Goal: Transaction & Acquisition: Book appointment/travel/reservation

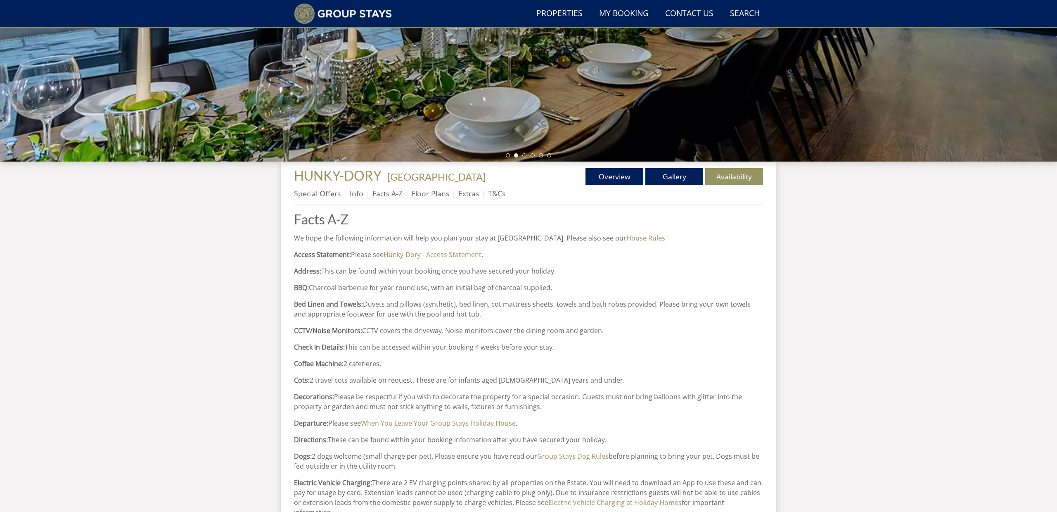
scroll to position [176, 0]
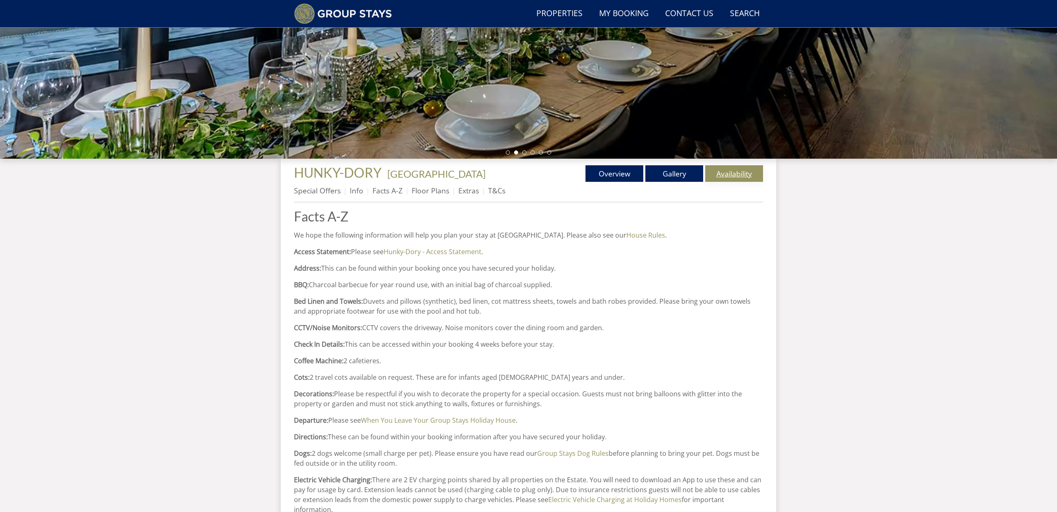
click at [737, 172] on link "Availability" at bounding box center [734, 173] width 58 height 17
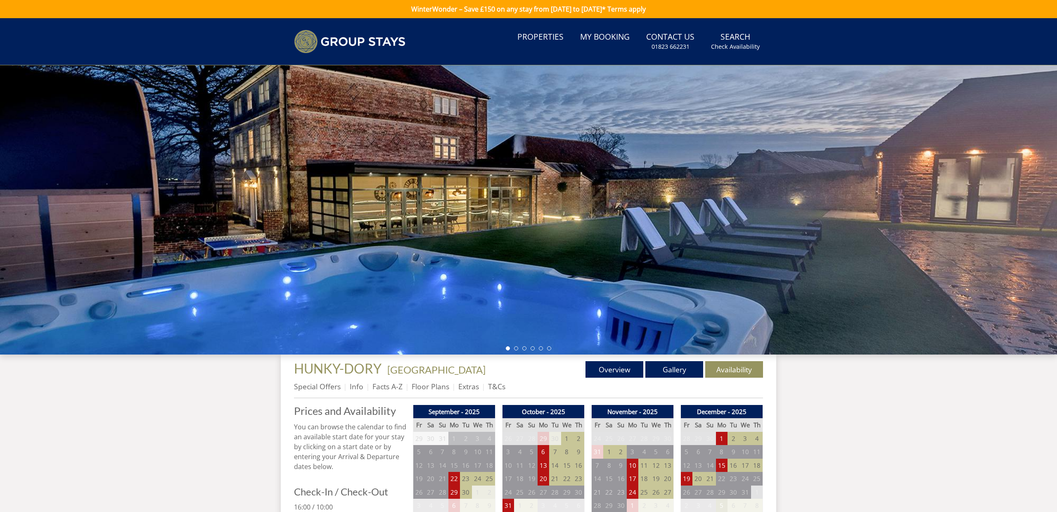
click at [737, 176] on div at bounding box center [528, 209] width 1057 height 289
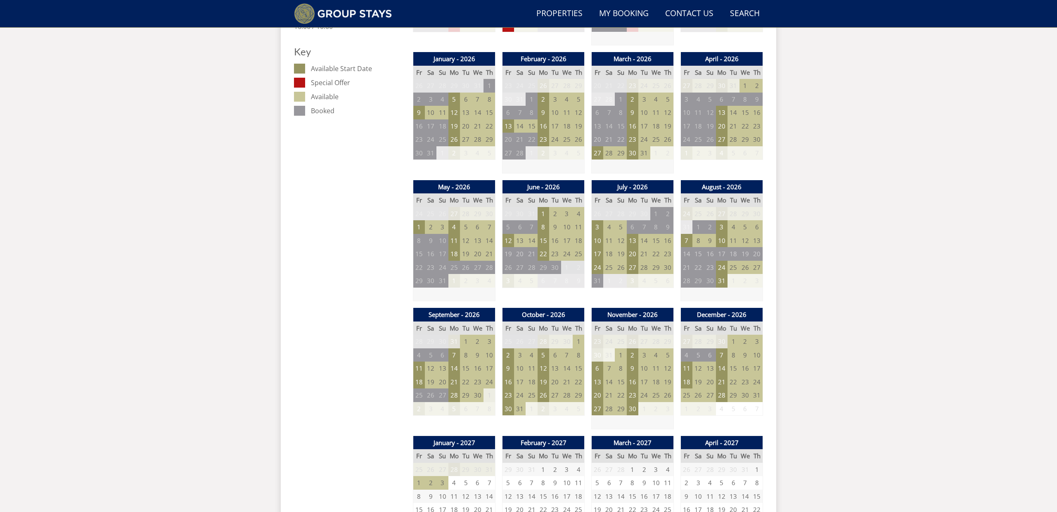
scroll to position [468, 0]
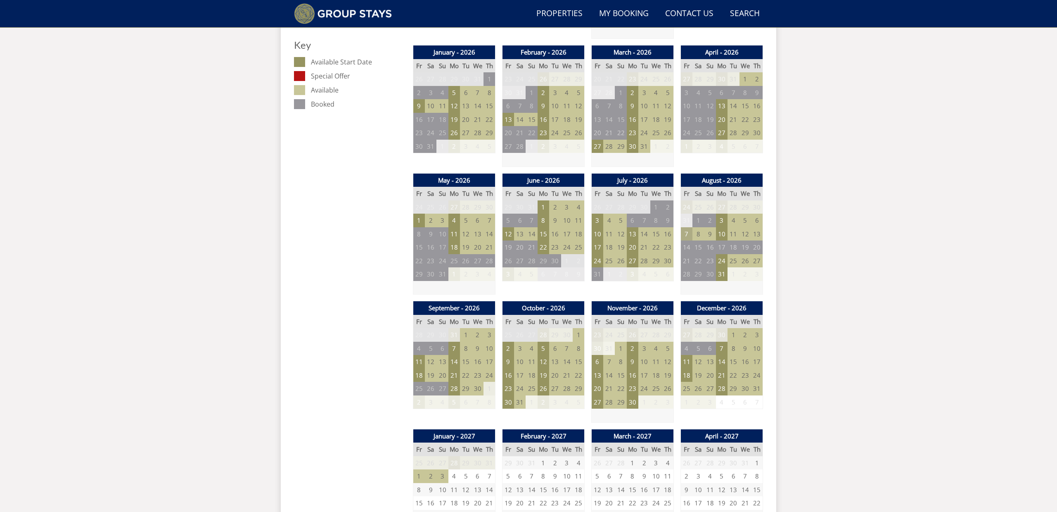
click at [688, 228] on td "7" at bounding box center [687, 234] width 12 height 14
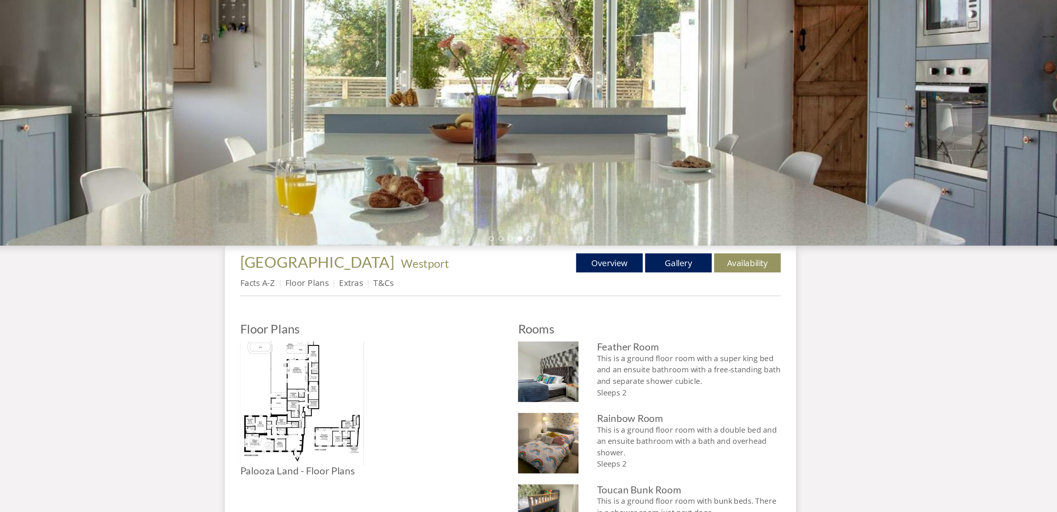
scroll to position [54, 0]
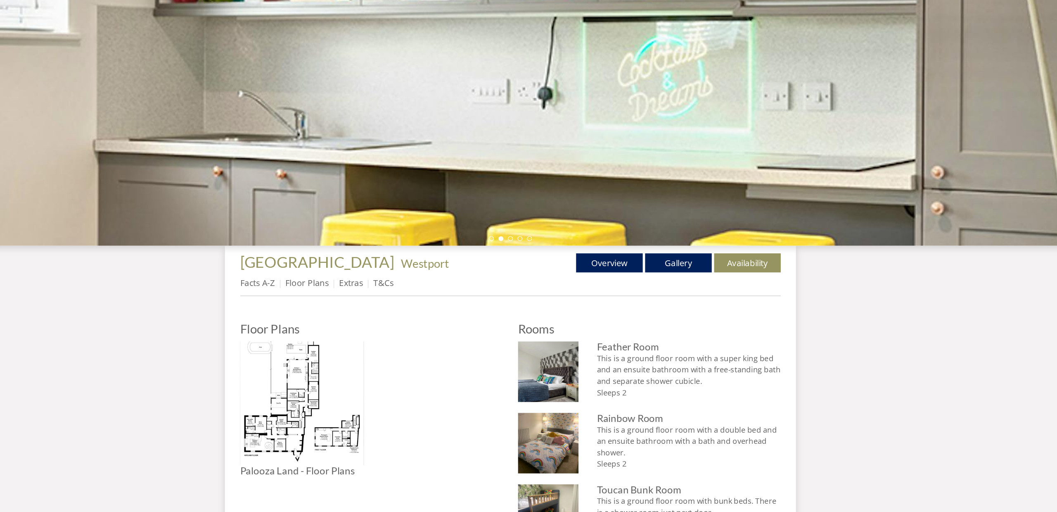
click at [368, 306] on ul "Facts A-Z Floor Plans Extras T&Cs" at bounding box center [528, 315] width 469 height 19
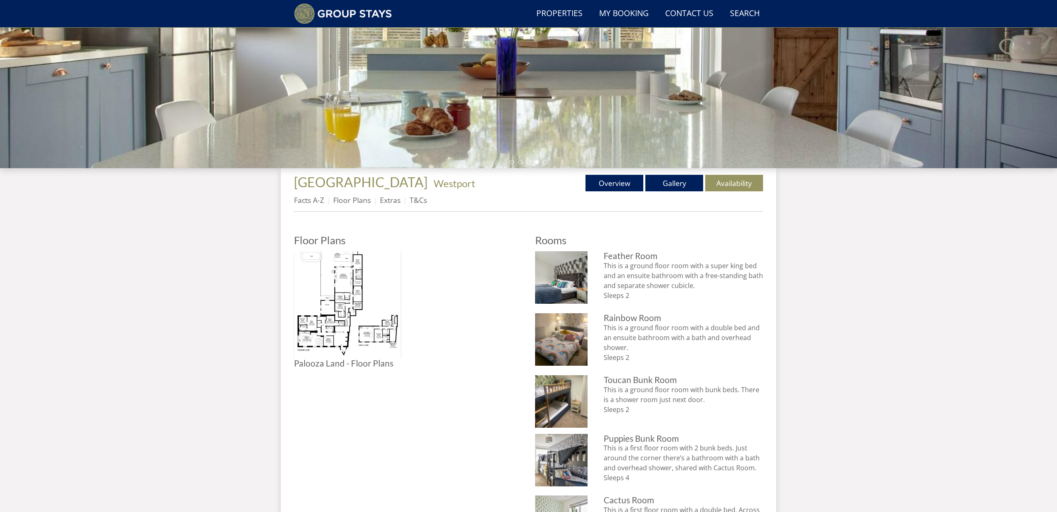
scroll to position [135, 0]
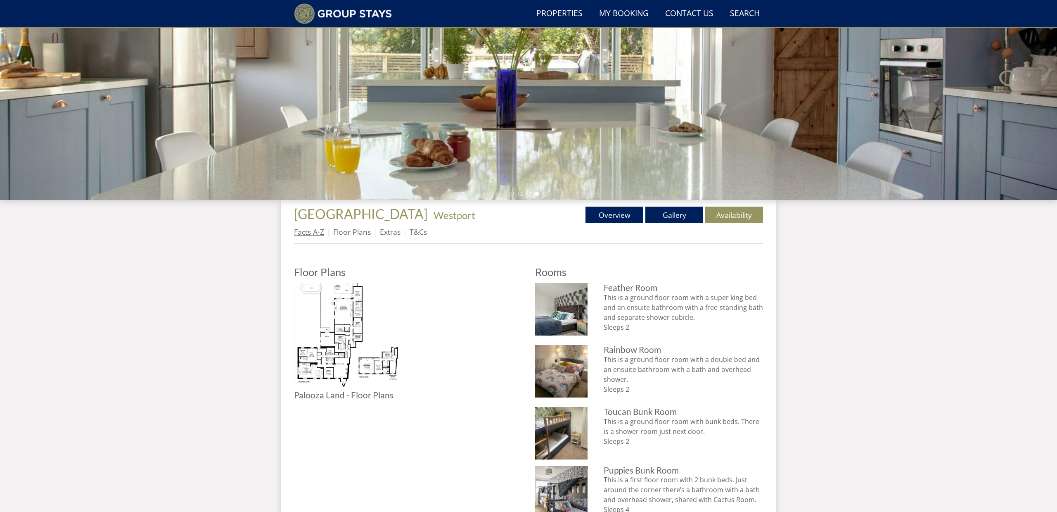
click at [316, 233] on link "Facts A-Z" at bounding box center [309, 232] width 30 height 10
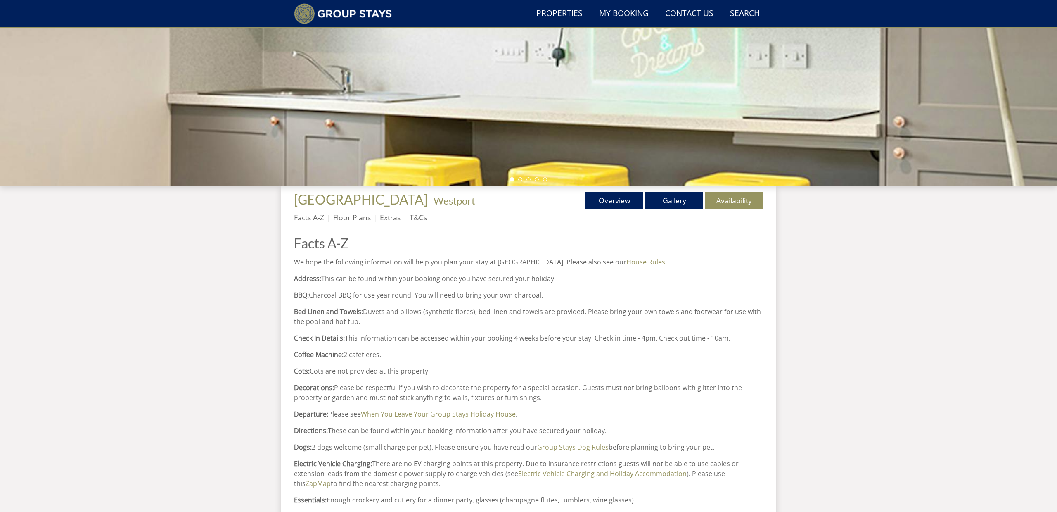
scroll to position [101, 0]
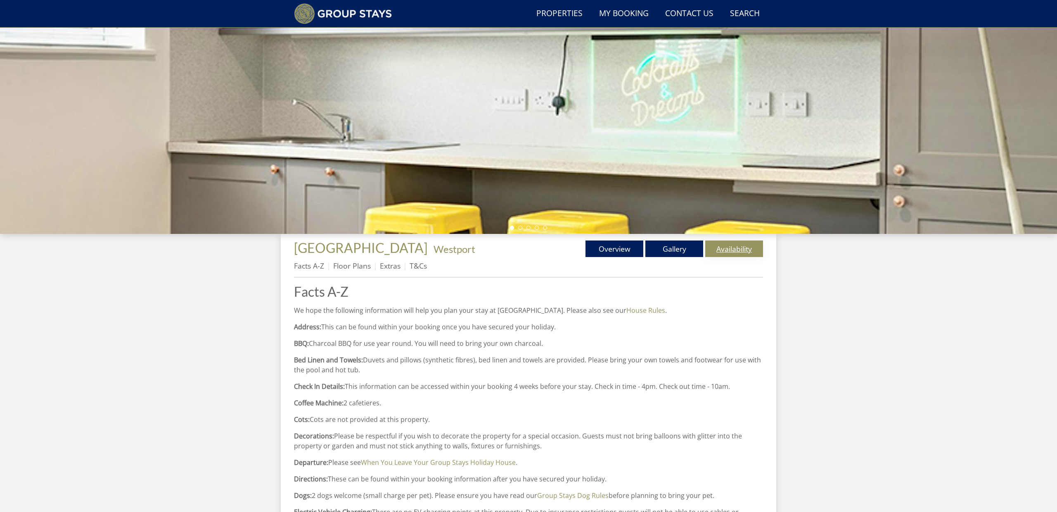
click at [736, 252] on link "Availability" at bounding box center [734, 248] width 58 height 17
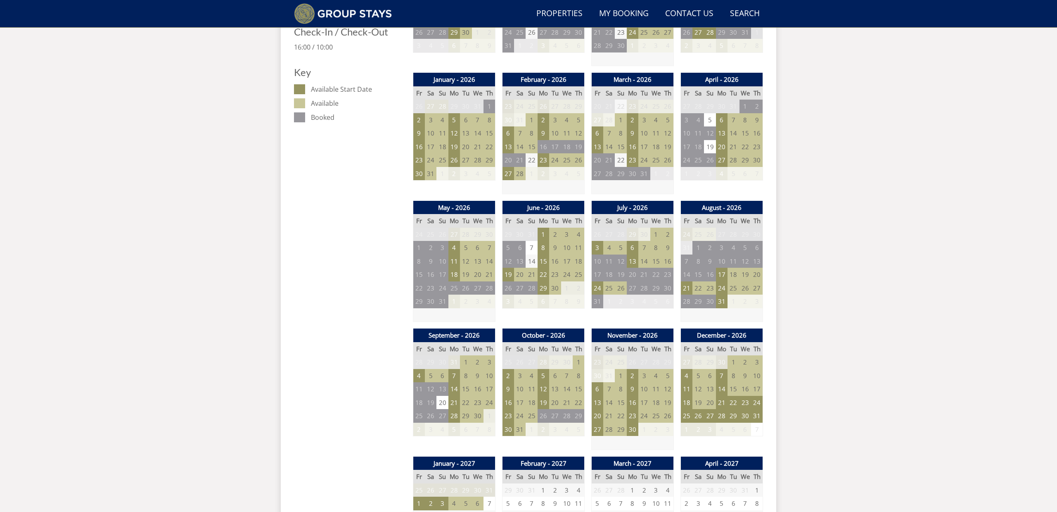
scroll to position [442, 0]
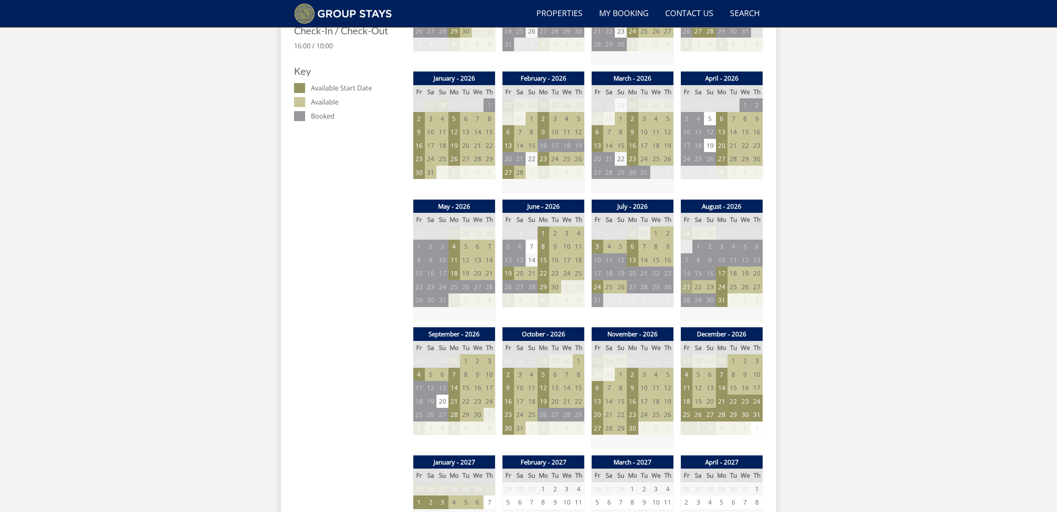
click at [684, 281] on td "21" at bounding box center [687, 287] width 12 height 14
click at [805, 324] on div "Search Menu Properties My Booking Contact Us 01823 662231 Search Check Availabi…" at bounding box center [528, 339] width 1057 height 1524
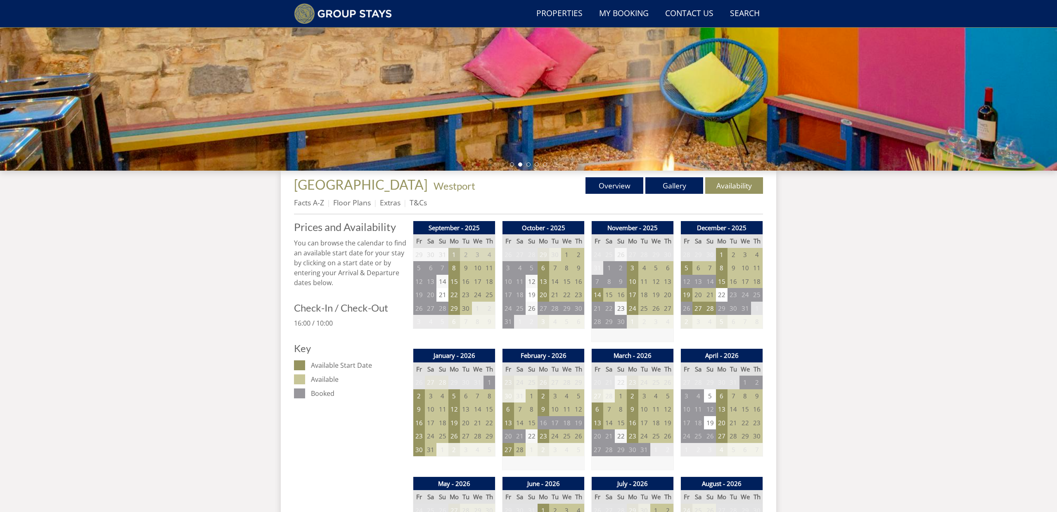
scroll to position [163, 0]
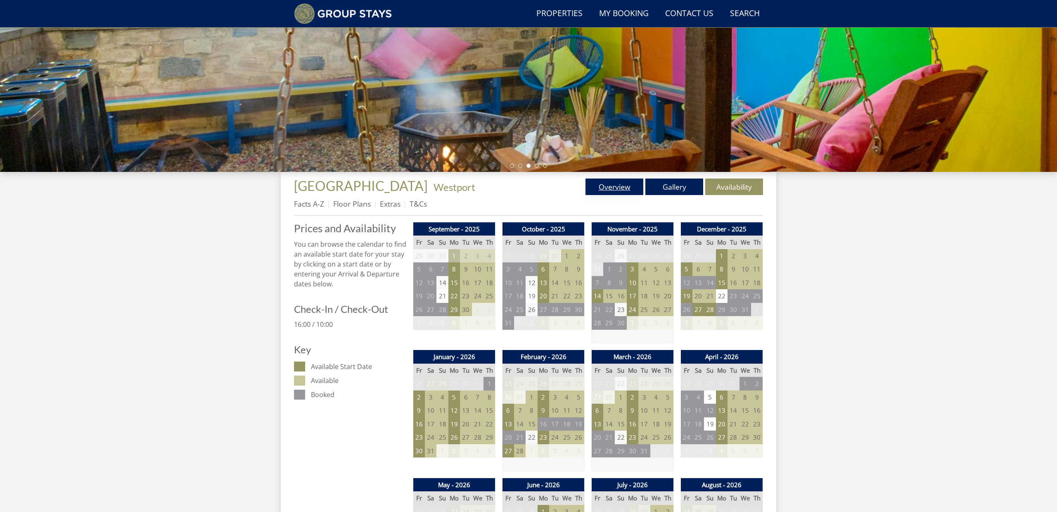
click at [613, 190] on link "Overview" at bounding box center [615, 186] width 58 height 17
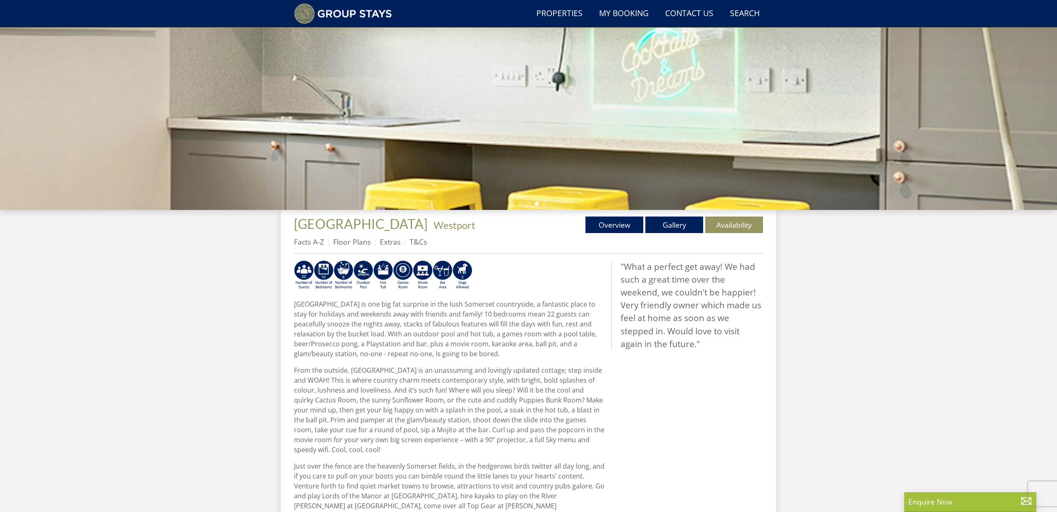
scroll to position [111, 0]
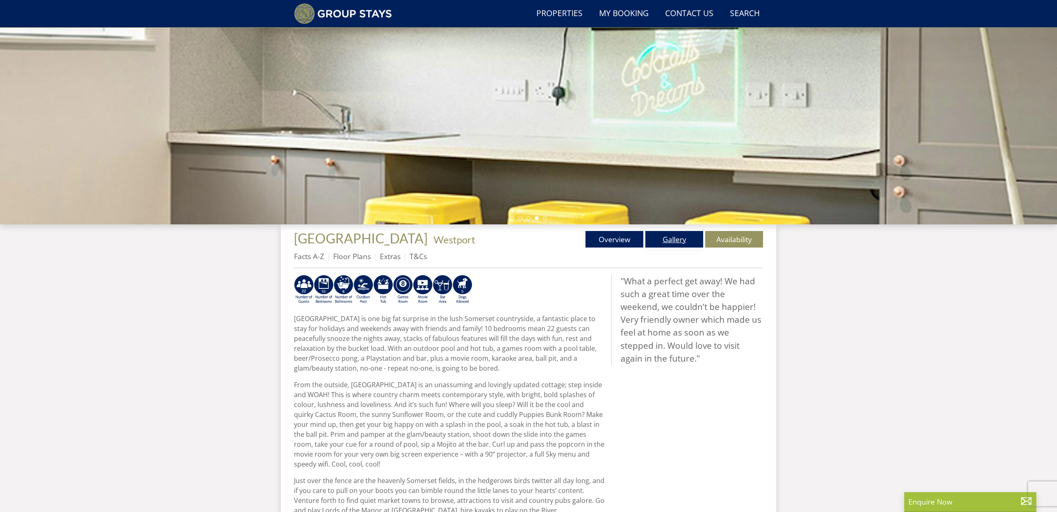
click at [672, 238] on link "Gallery" at bounding box center [675, 239] width 58 height 17
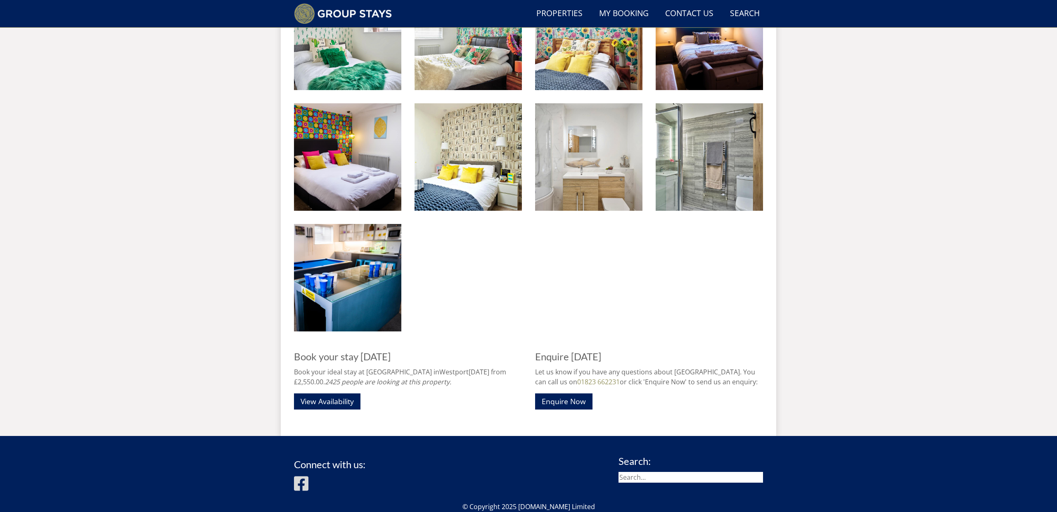
scroll to position [1006, 0]
click at [327, 399] on link "View Availability" at bounding box center [327, 401] width 66 height 16
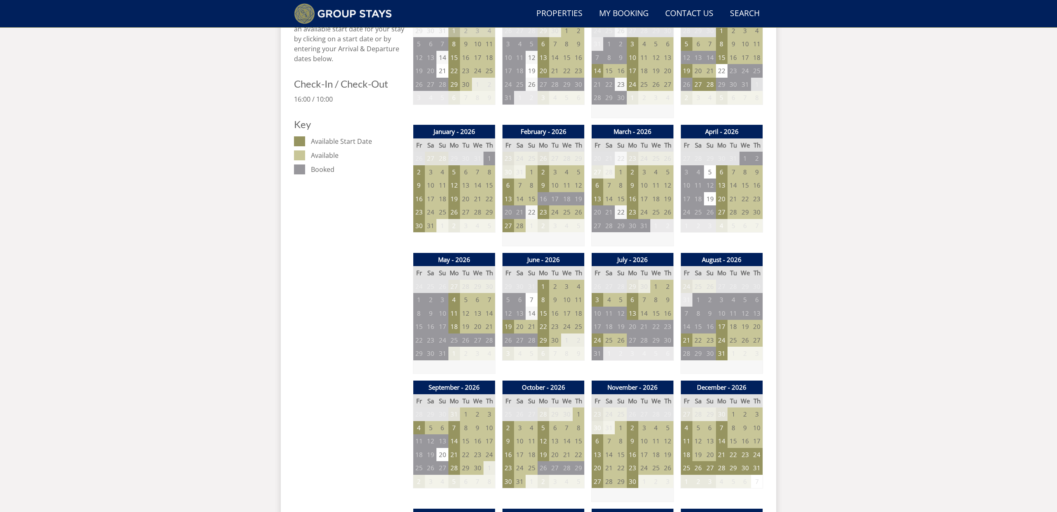
scroll to position [390, 0]
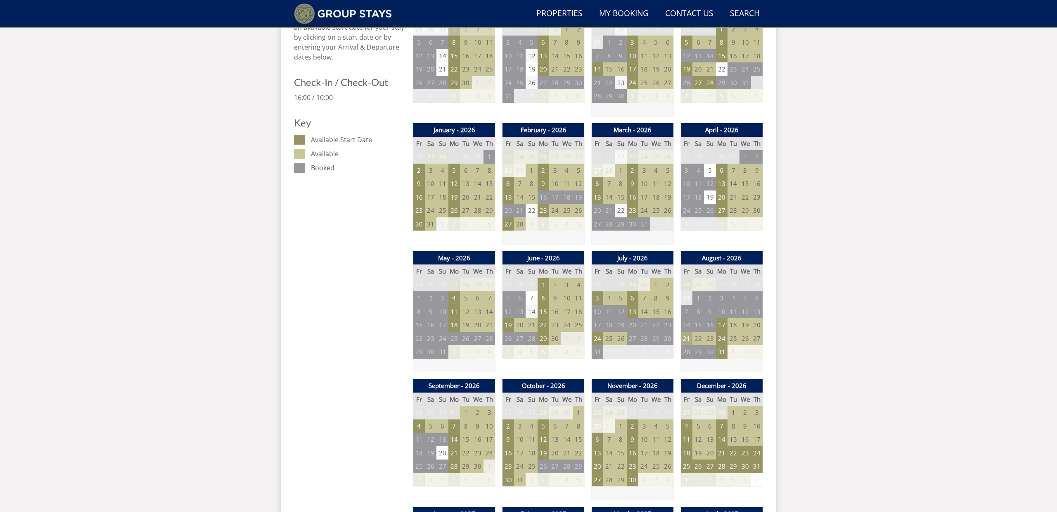
click at [686, 332] on td "21" at bounding box center [687, 339] width 12 height 14
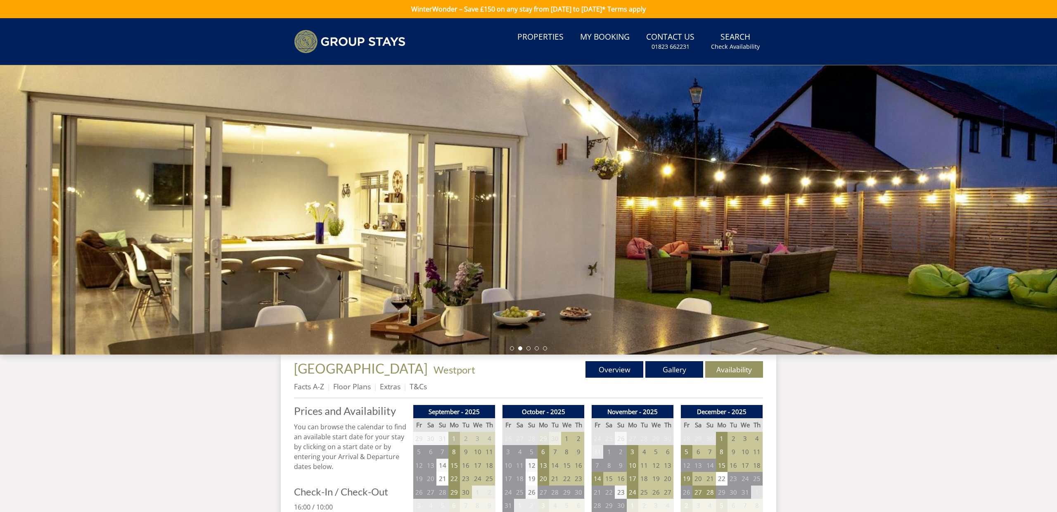
scroll to position [0, 0]
